Goal: Transaction & Acquisition: Purchase product/service

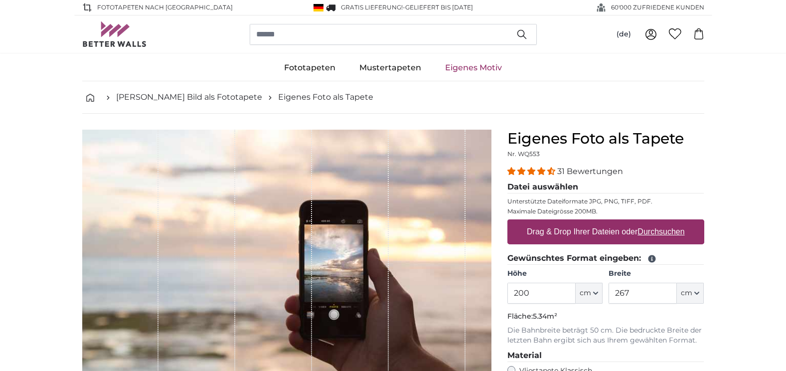
scroll to position [100, 0]
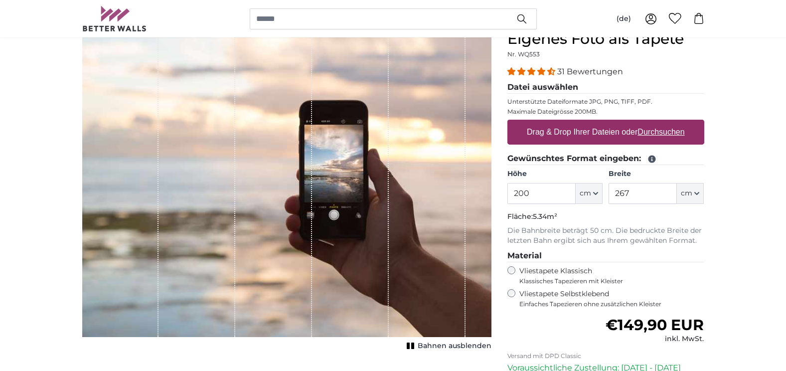
click at [592, 130] on label "Drag & Drop Ihrer Dateien oder Durchsuchen" at bounding box center [606, 132] width 166 height 20
click at [592, 123] on input "Drag & Drop Ihrer Dateien oder Durchsuchen" at bounding box center [605, 121] width 197 height 3
type input "**********"
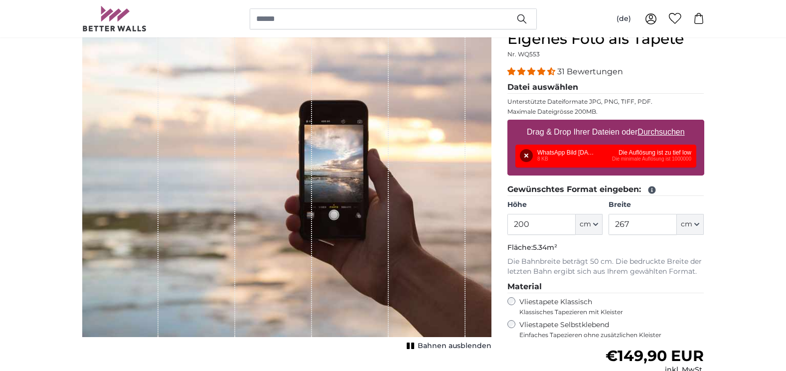
click at [550, 158] on div "Entfernen Nochmal versuchen Entfernen Hochladen Abbrechen Nochmal versuchen Ent…" at bounding box center [605, 156] width 181 height 23
click at [522, 157] on button "Entfernen" at bounding box center [526, 155] width 13 height 13
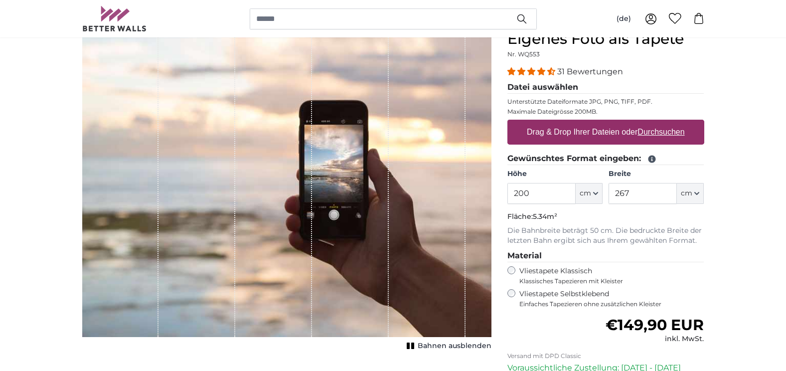
click at [565, 129] on label "Drag & Drop Ihrer Dateien oder Durchsuchen" at bounding box center [606, 132] width 166 height 20
click at [565, 123] on input "Drag & Drop Ihrer Dateien oder Durchsuchen" at bounding box center [605, 121] width 197 height 3
type input "**********"
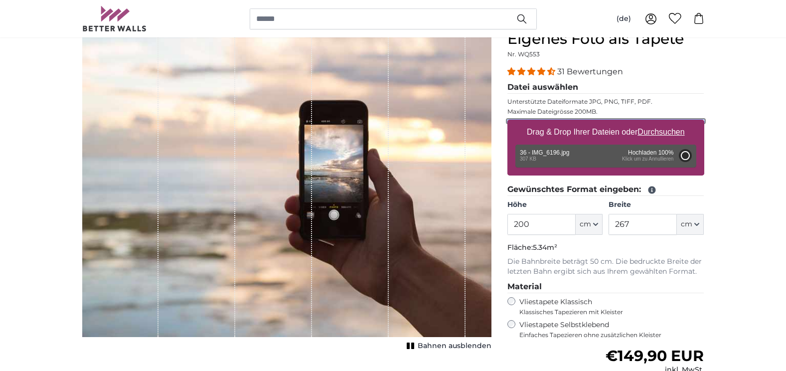
type input "104.5"
type input "70"
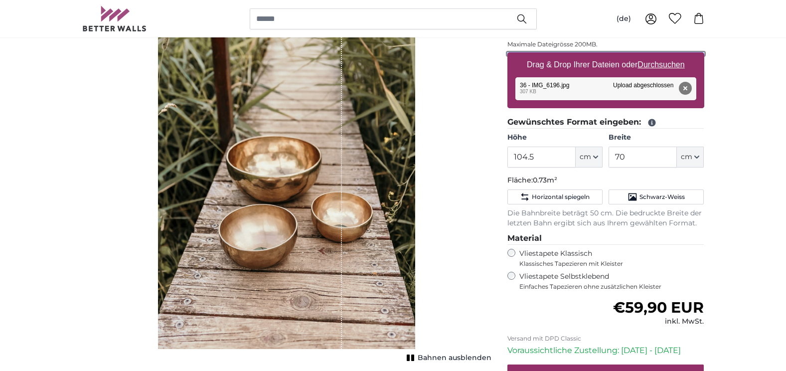
scroll to position [150, 0]
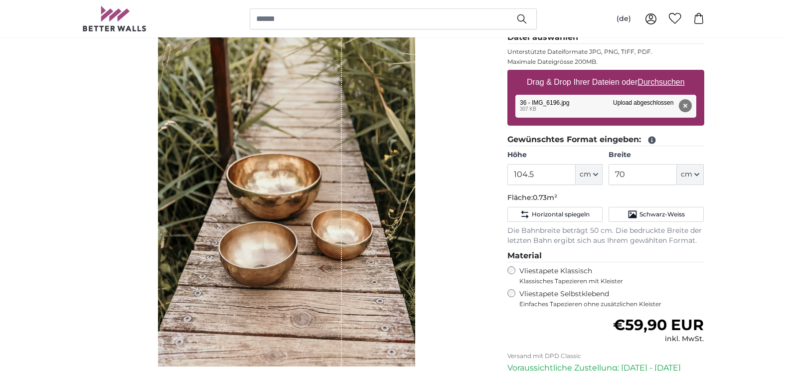
click at [514, 298] on div "Vliestapete Selbstklebend Einfaches Tapezieren ohne zusätzlichen Kleister" at bounding box center [605, 298] width 197 height 19
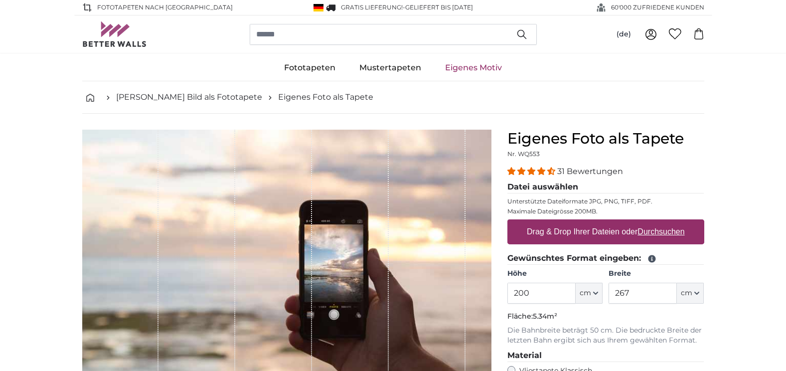
click at [577, 232] on label "Drag & Drop Ihrer Dateien oder Durchsuchen" at bounding box center [606, 232] width 166 height 20
click at [577, 222] on input "Drag & Drop Ihrer Dateien oder Durchsuchen" at bounding box center [605, 220] width 197 height 3
type input "**********"
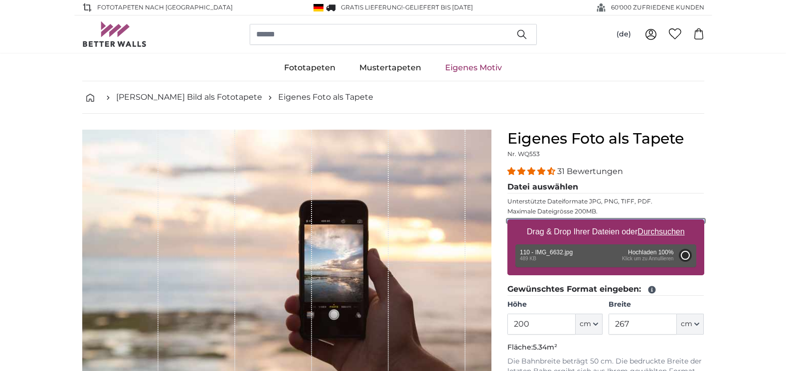
type input "104.5"
type input "70"
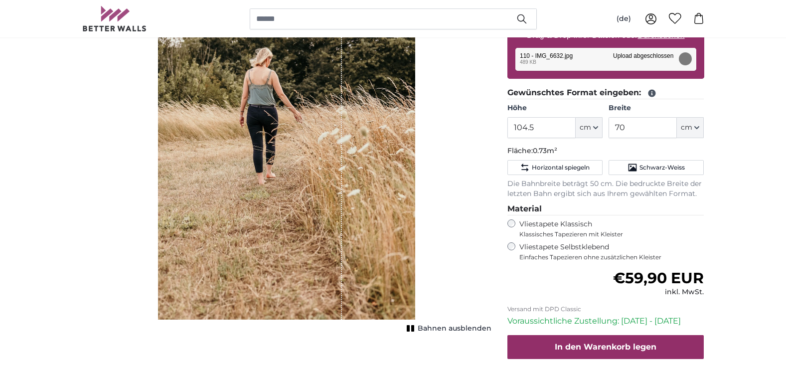
scroll to position [199, 0]
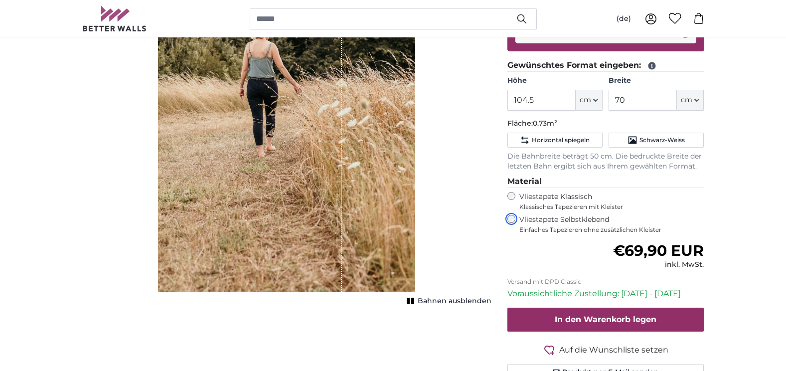
scroll to position [199, 0]
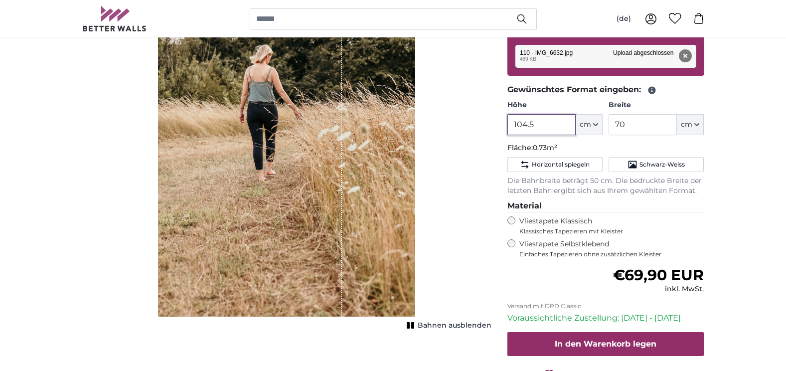
drag, startPoint x: 560, startPoint y: 125, endPoint x: 509, endPoint y: 129, distance: 51.0
click at [509, 129] on input "104.5" at bounding box center [541, 124] width 68 height 21
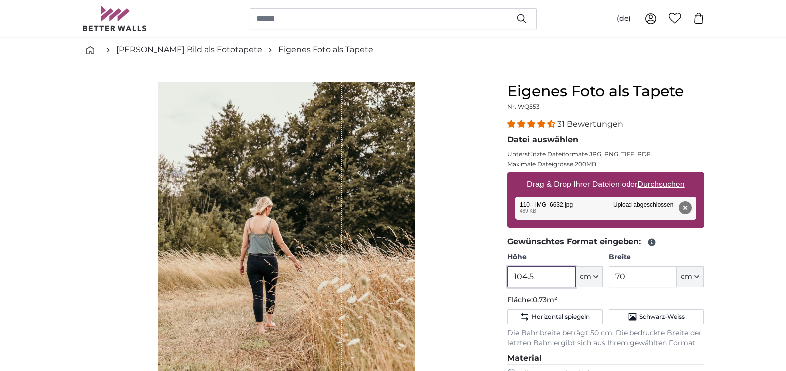
scroll to position [0, 0]
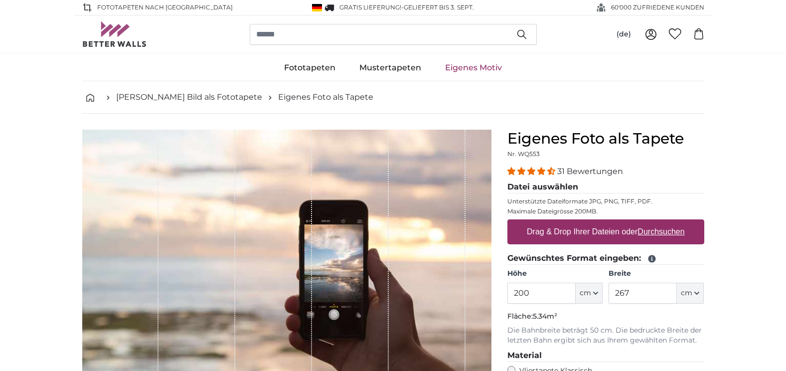
click at [538, 235] on label "Drag & Drop Ihrer Dateien oder Durchsuchen" at bounding box center [606, 232] width 166 height 20
click at [538, 222] on input "Drag & Drop Ihrer Dateien oder Durchsuchen" at bounding box center [605, 220] width 197 height 3
type input "**********"
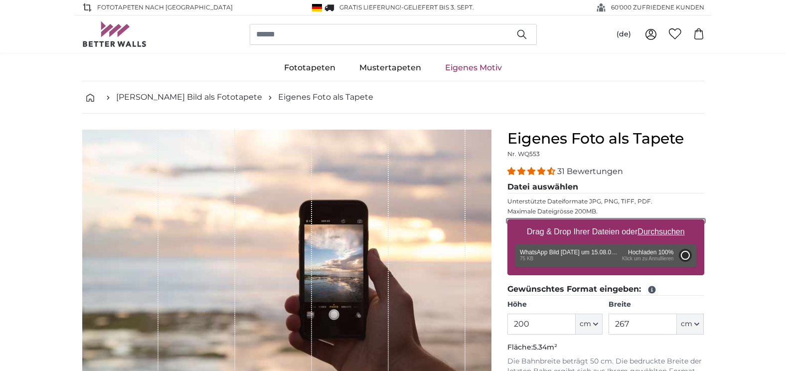
type input "98.5"
type input "66"
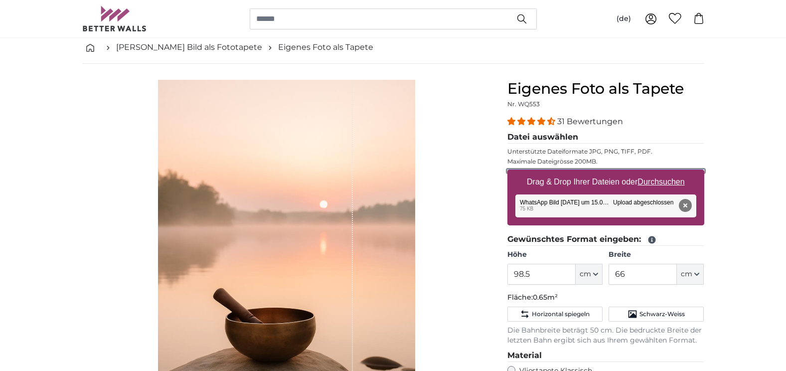
scroll to position [150, 0]
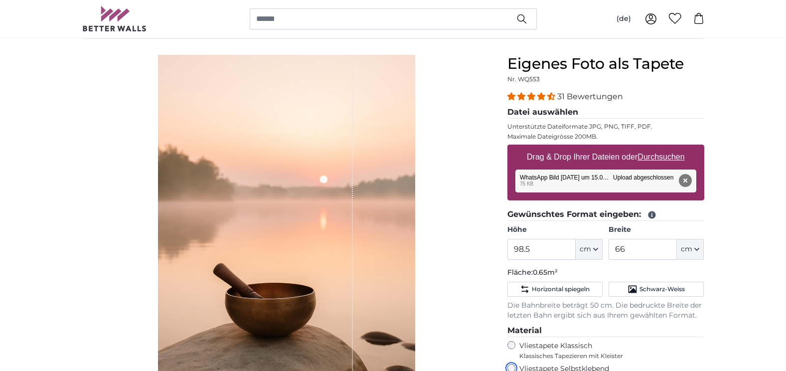
scroll to position [100, 0]
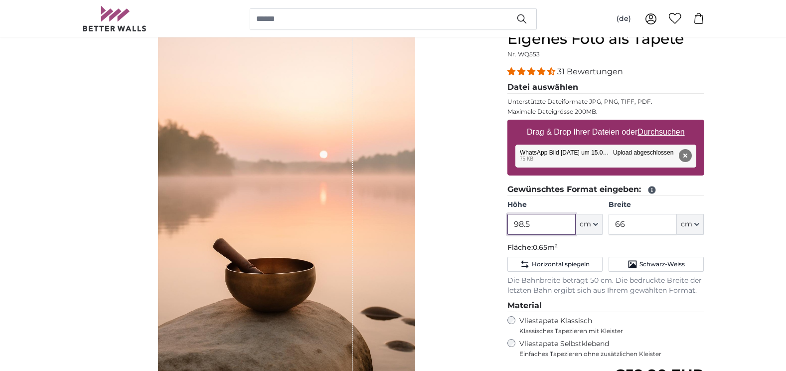
drag, startPoint x: 537, startPoint y: 226, endPoint x: 509, endPoint y: 224, distance: 28.0
click at [509, 224] on input "98.5" at bounding box center [541, 224] width 68 height 21
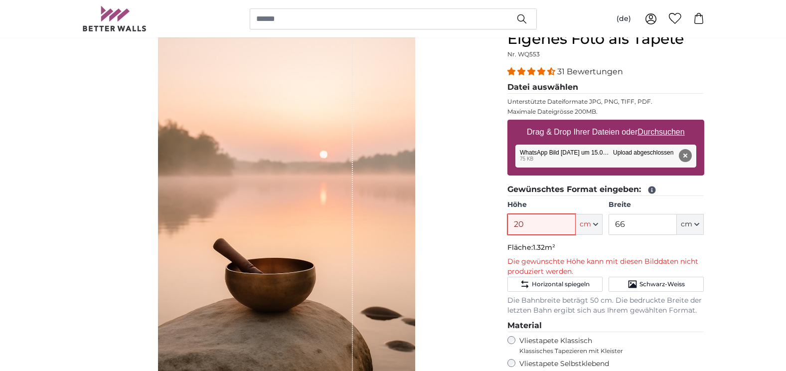
type input "2"
type input "1"
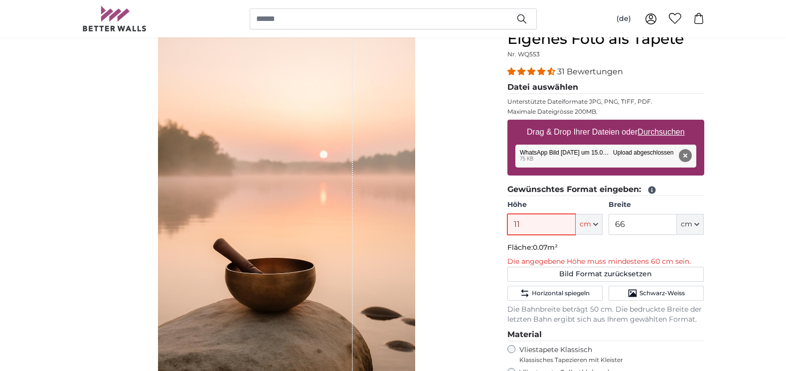
type input "112"
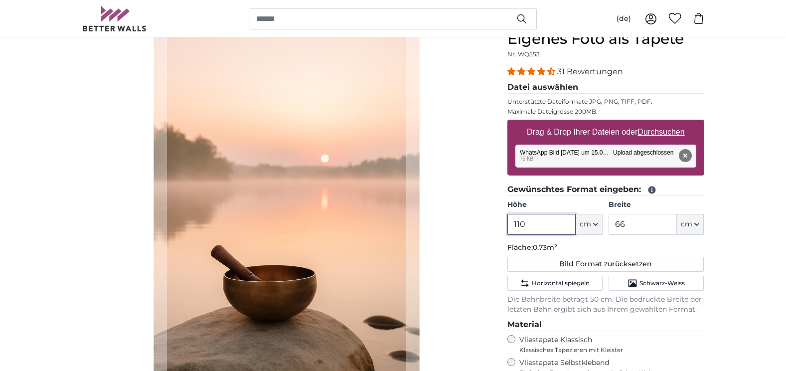
type input "110"
click at [628, 225] on input "66" at bounding box center [643, 224] width 68 height 21
type input "6"
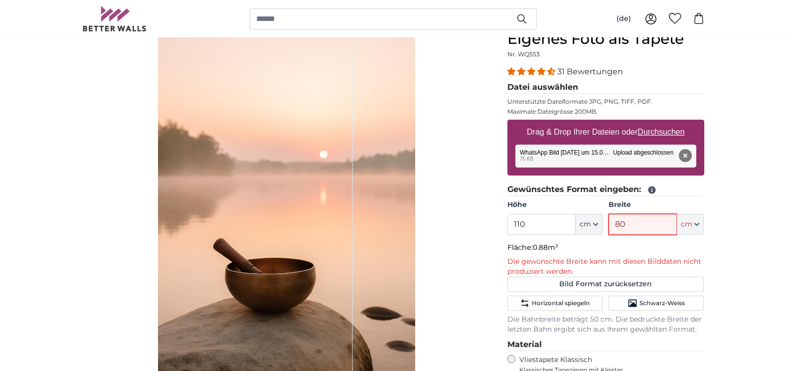
type input "8"
type input "7"
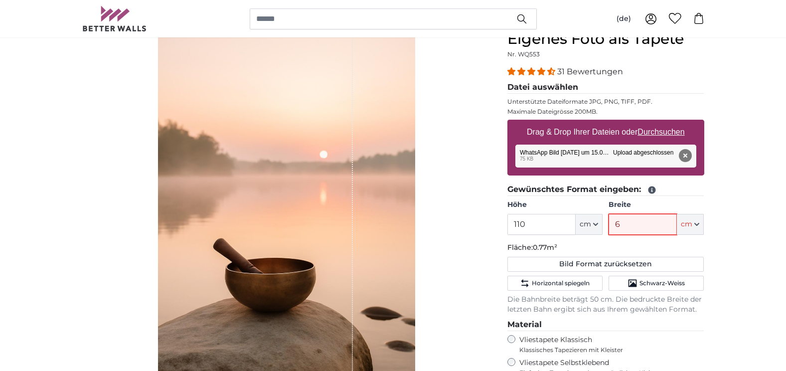
type input "66"
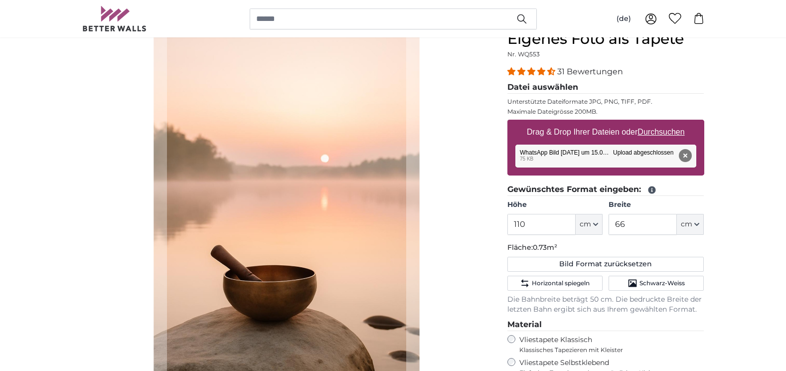
click at [458, 272] on div "Abbrechen Bild zuschneiden" at bounding box center [286, 242] width 409 height 424
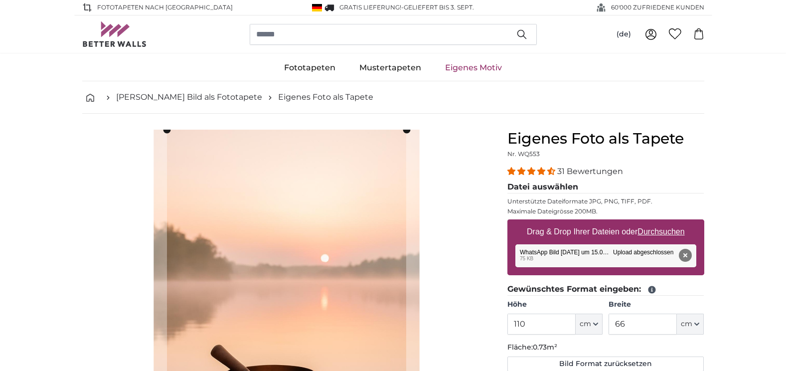
click at [427, 132] on div "Abbrechen Bild zuschneiden" at bounding box center [286, 342] width 409 height 424
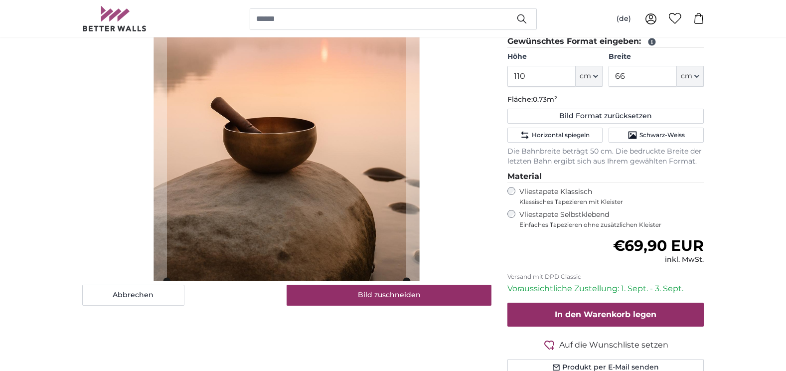
scroll to position [249, 0]
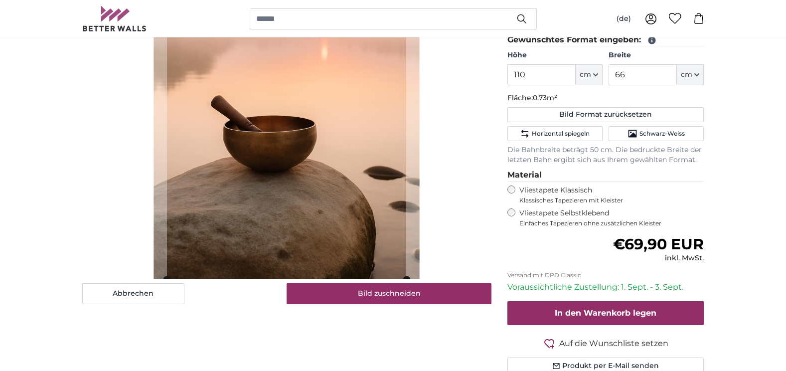
click at [423, 270] on div "Abbrechen Bild zuschneiden" at bounding box center [286, 92] width 409 height 424
click at [0, 0] on slot at bounding box center [0, 0] width 0 height 0
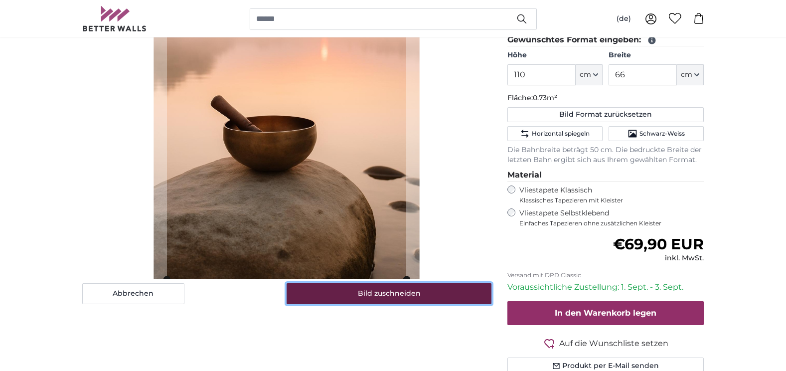
click at [399, 294] on button "Bild zuschneiden" at bounding box center [389, 293] width 205 height 21
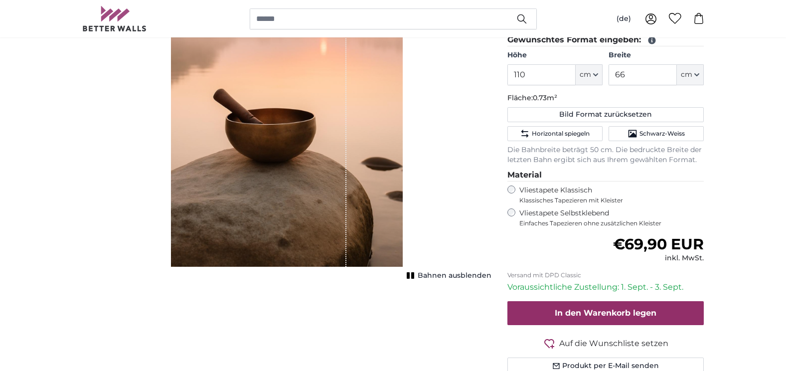
click at [433, 170] on div "Bahnen ausblenden" at bounding box center [286, 79] width 409 height 399
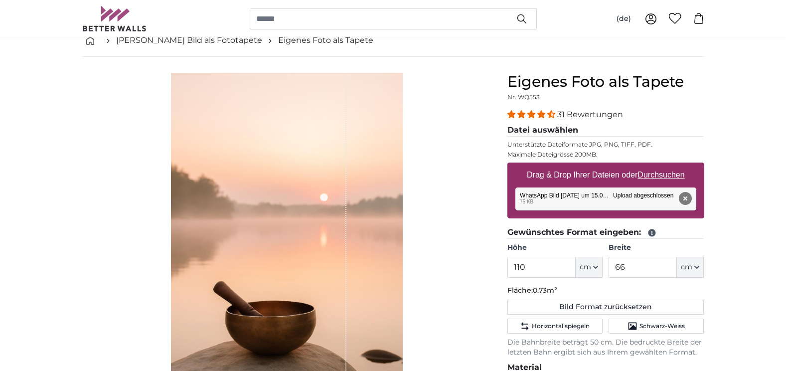
scroll to position [50, 0]
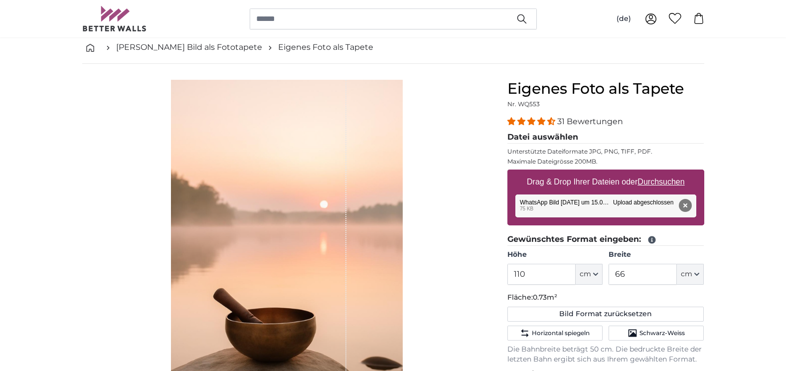
click at [651, 180] on u "Durchsuchen" at bounding box center [661, 181] width 47 height 8
click at [651, 172] on input "Drag & Drop Ihrer Dateien oder Durchsuchen" at bounding box center [605, 170] width 197 height 3
type input "**********"
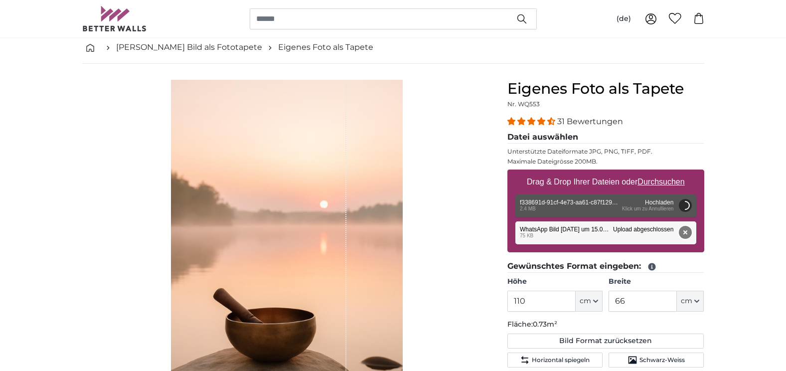
click at [685, 231] on button "Entfernen" at bounding box center [684, 232] width 13 height 13
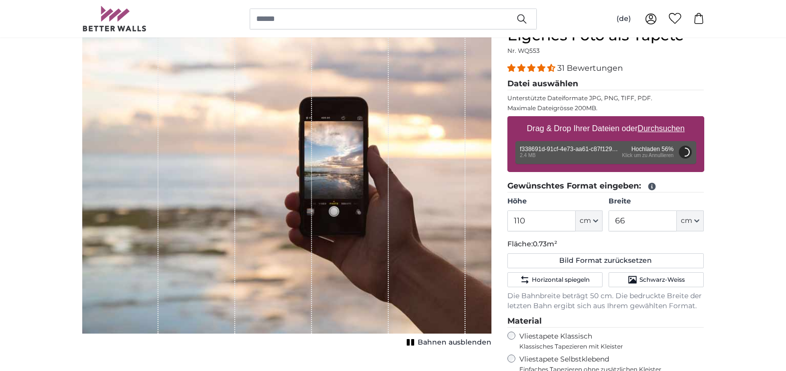
scroll to position [150, 0]
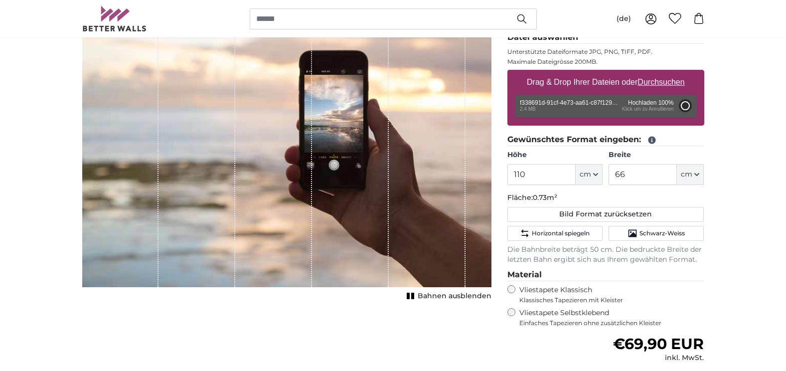
type input "98.5"
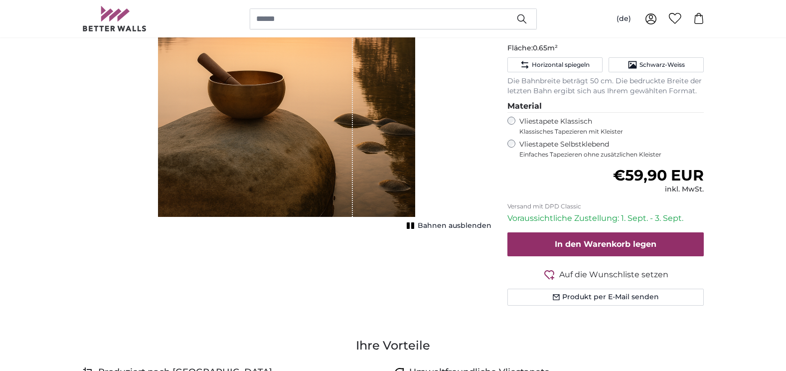
scroll to position [150, 0]
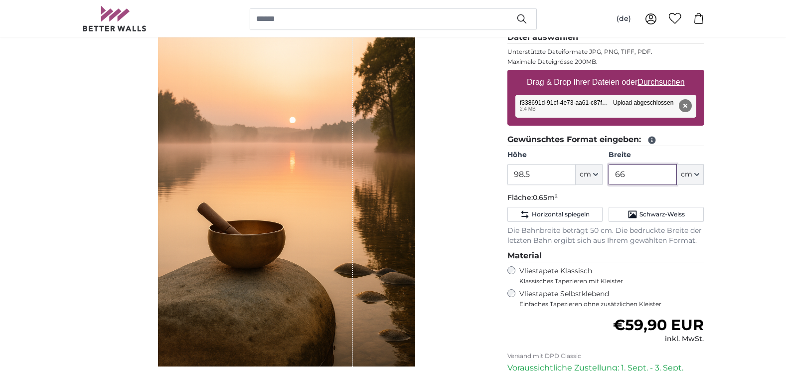
click at [645, 175] on input "66" at bounding box center [643, 174] width 68 height 21
drag, startPoint x: 644, startPoint y: 174, endPoint x: 602, endPoint y: 171, distance: 42.5
click at [602, 171] on div "Höhe 98.5 ft cm Centimeter (cm) Inches (inch) Feet (ft. in.) Breite 66 ft cm Ce…" at bounding box center [605, 167] width 197 height 35
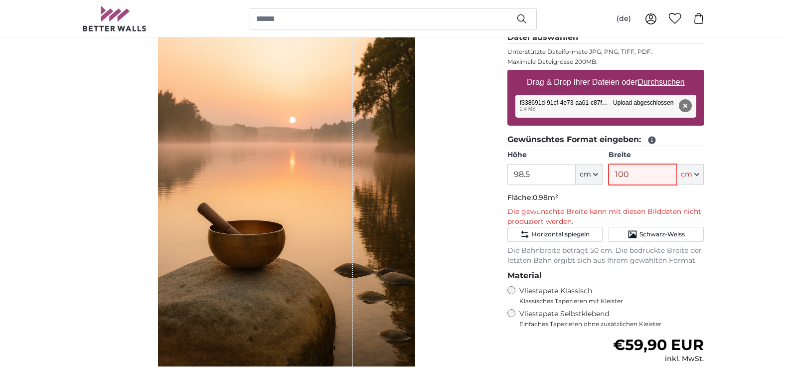
type input "100"
click at [475, 187] on div "Bahnen ausblenden" at bounding box center [286, 179] width 409 height 399
drag, startPoint x: 551, startPoint y: 174, endPoint x: 509, endPoint y: 173, distance: 42.4
click at [509, 173] on input "98.5" at bounding box center [541, 174] width 68 height 21
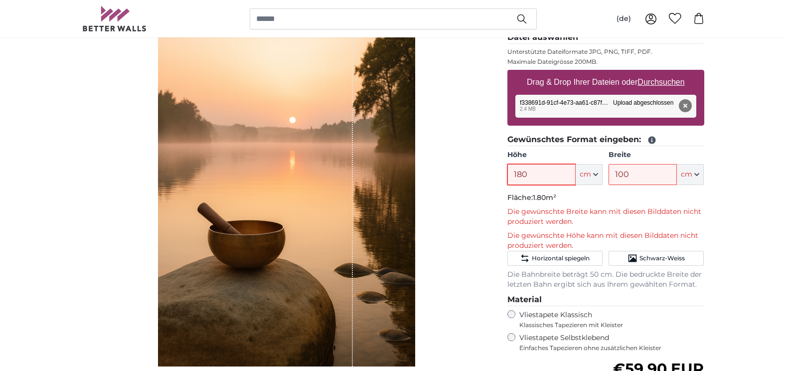
type input "180"
click at [472, 194] on div "Bahnen ausblenden" at bounding box center [286, 179] width 409 height 399
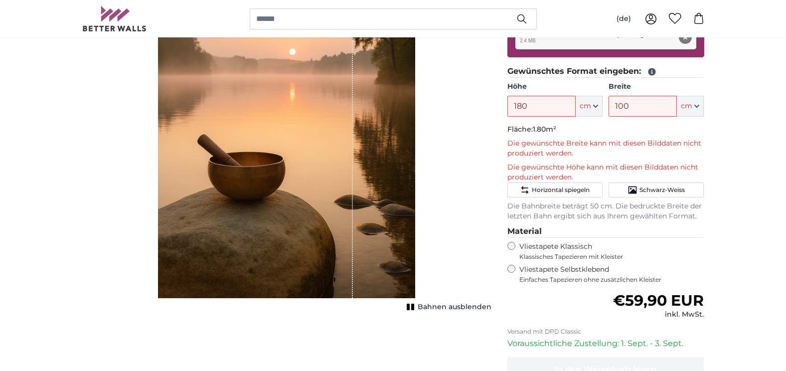
scroll to position [100, 0]
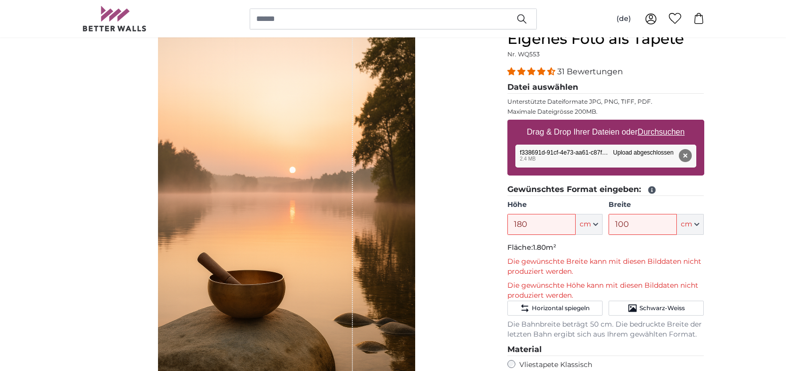
click at [498, 168] on div "Abbrechen Bild zuschneiden Bahnen ausblenden" at bounding box center [286, 301] width 425 height 543
